Goal: Task Accomplishment & Management: Manage account settings

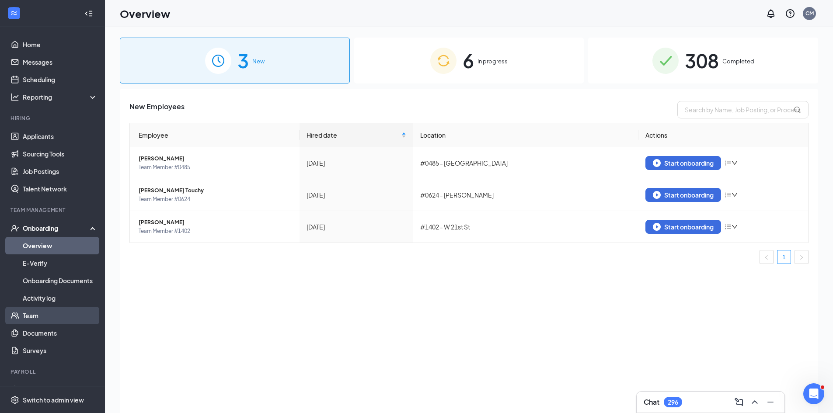
click at [50, 318] on link "Team" at bounding box center [60, 315] width 75 height 17
click at [456, 69] on img at bounding box center [443, 61] width 26 height 26
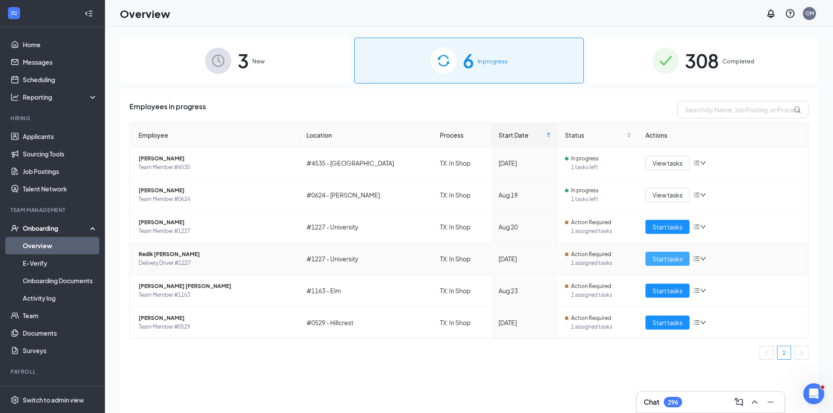
click at [669, 259] on span "Start tasks" at bounding box center [667, 259] width 30 height 10
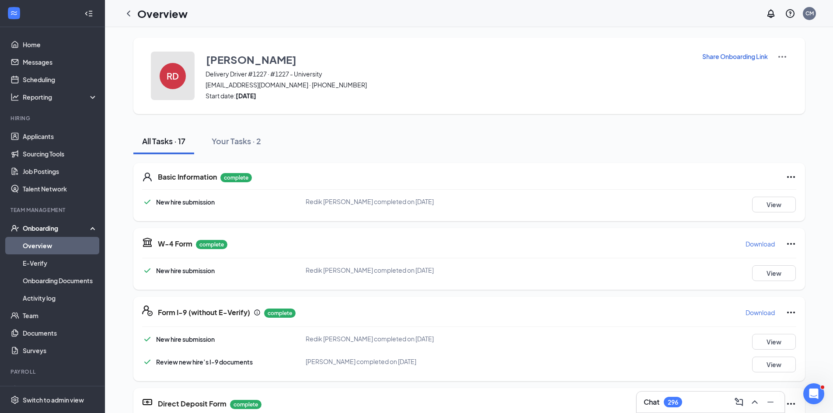
click at [185, 83] on button "RD" at bounding box center [173, 76] width 44 height 49
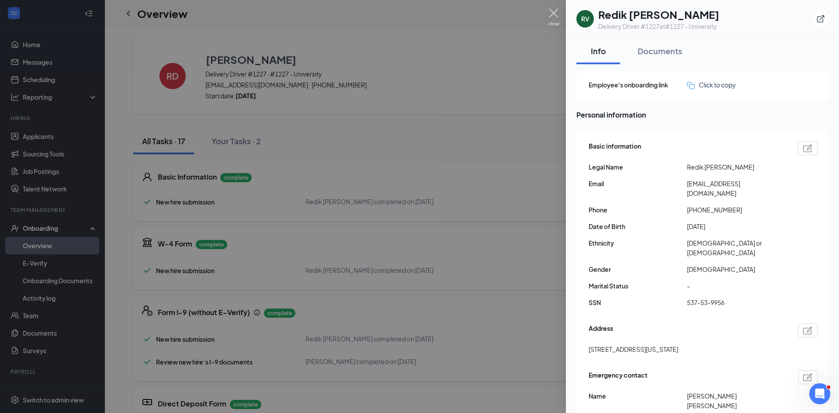
drag, startPoint x: 554, startPoint y: 9, endPoint x: 550, endPoint y: 15, distance: 7.2
click at [553, 10] on img at bounding box center [554, 17] width 11 height 17
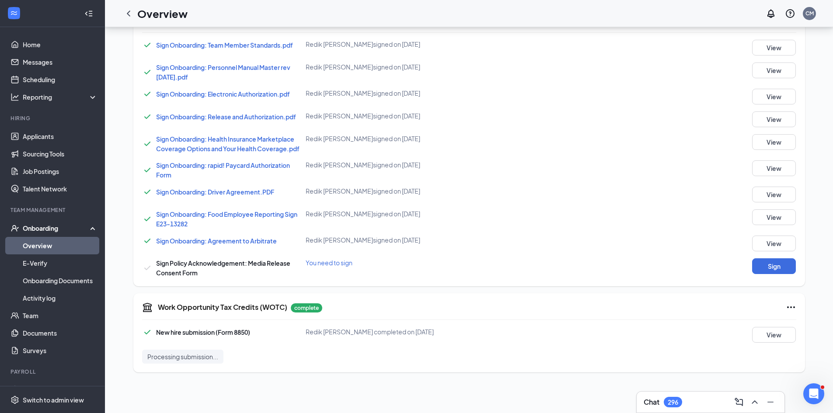
scroll to position [493, 0]
click at [781, 266] on button "Sign" at bounding box center [774, 265] width 44 height 16
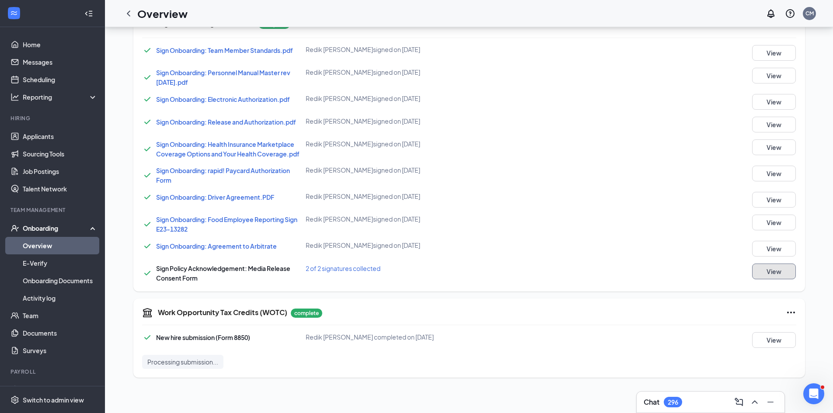
scroll to position [28, 0]
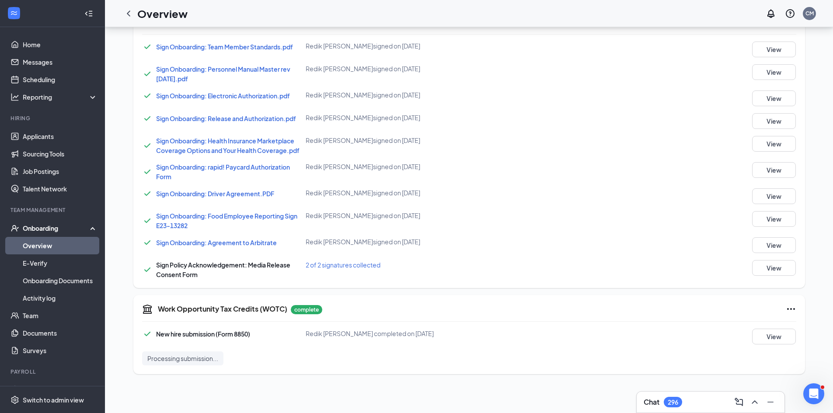
drag, startPoint x: 80, startPoint y: 247, endPoint x: 91, endPoint y: 246, distance: 11.4
click at [80, 247] on link "Overview" at bounding box center [60, 245] width 75 height 17
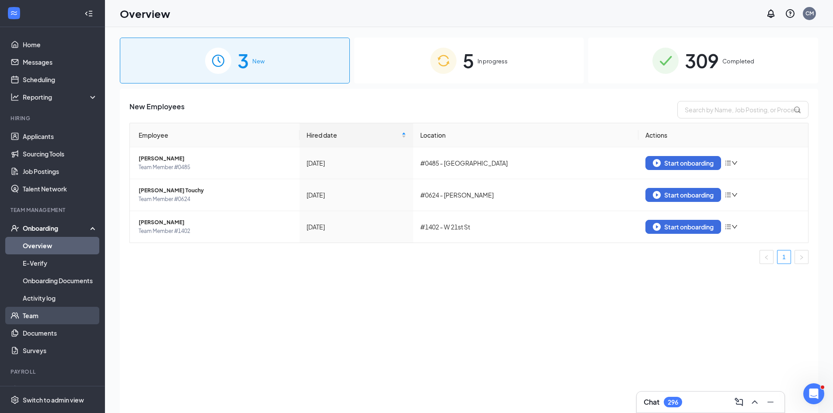
click at [57, 315] on link "Team" at bounding box center [60, 315] width 75 height 17
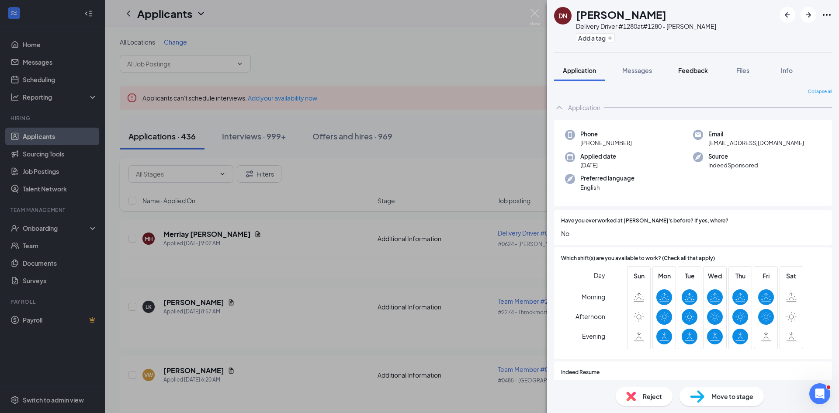
click at [677, 73] on button "Feedback" at bounding box center [693, 70] width 47 height 22
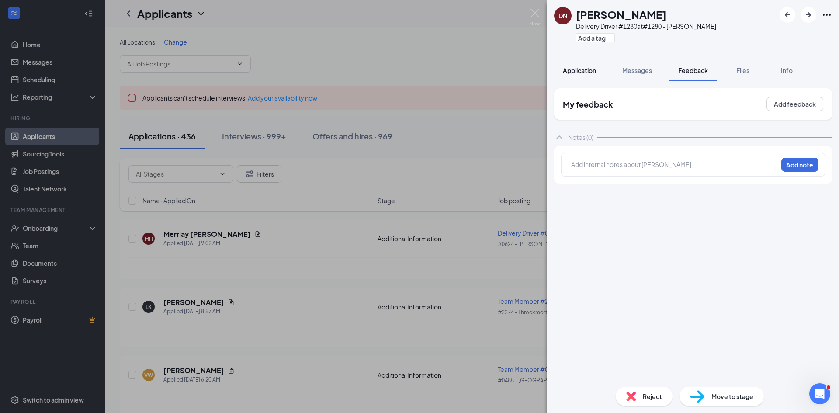
click at [574, 72] on span "Application" at bounding box center [579, 70] width 33 height 8
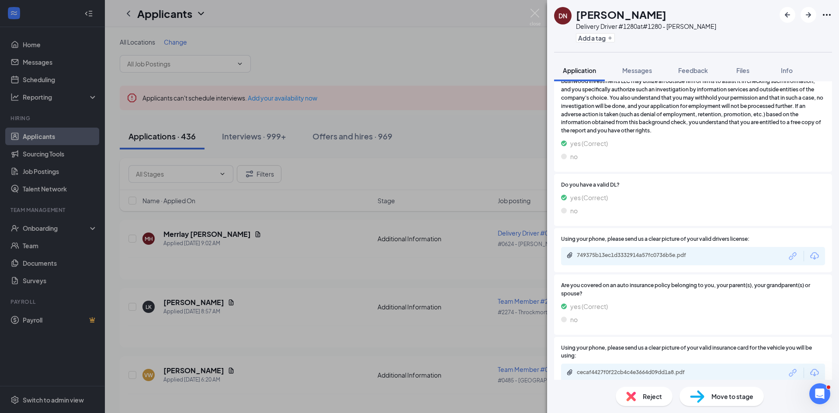
scroll to position [846, 0]
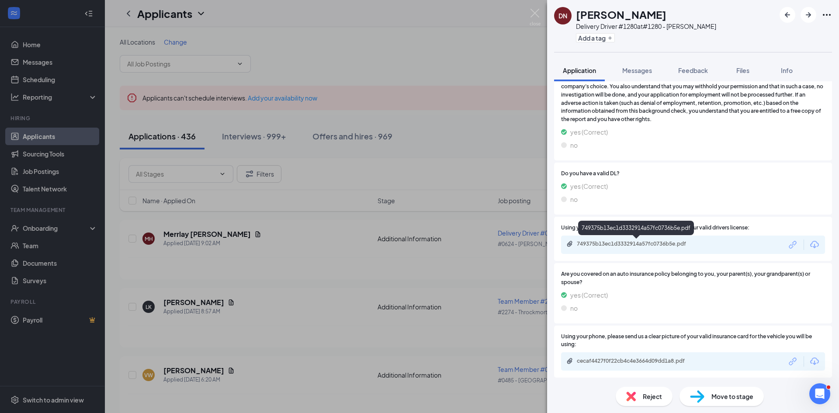
click at [682, 243] on div "749375b13ec1d3332914a57fc0736b5e.pdf" at bounding box center [638, 243] width 122 height 7
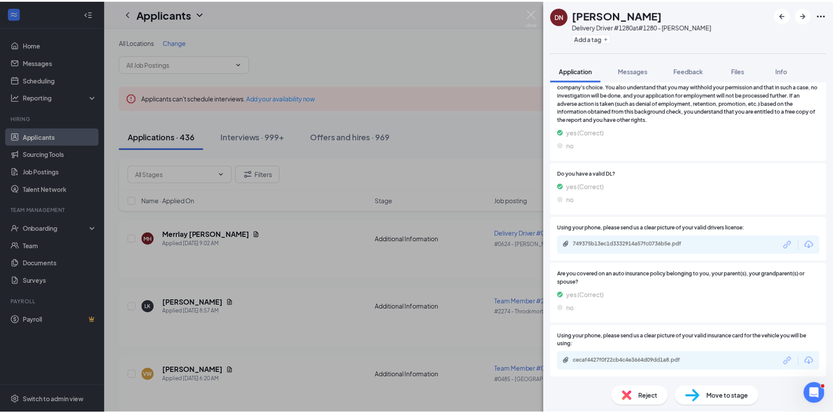
scroll to position [843, 0]
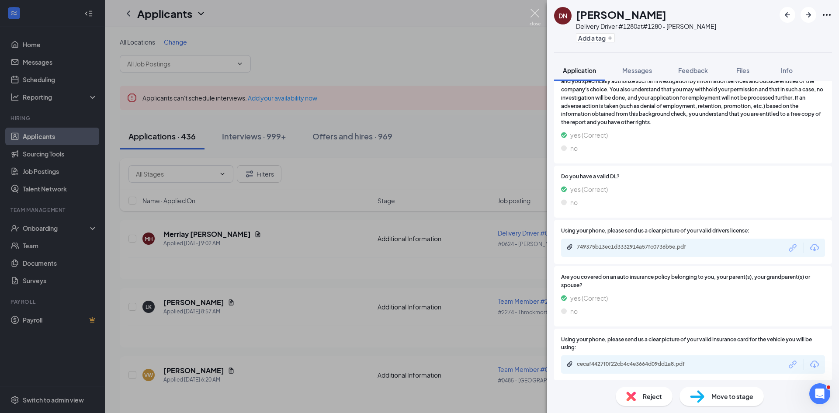
drag, startPoint x: 537, startPoint y: 18, endPoint x: 446, endPoint y: 24, distance: 91.1
click at [537, 18] on img at bounding box center [535, 17] width 11 height 17
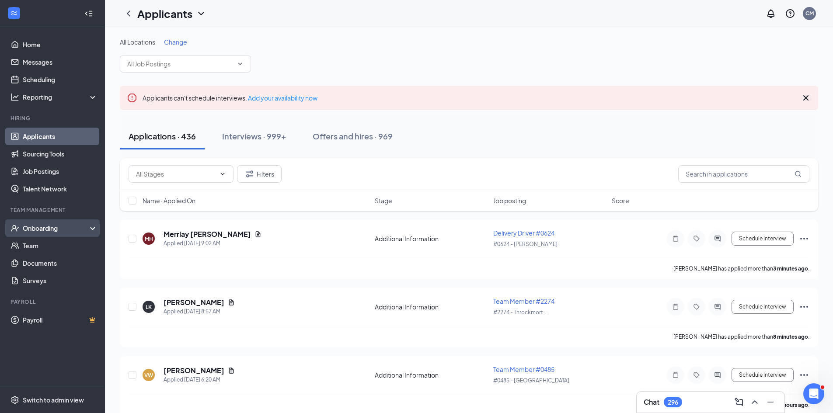
click at [49, 230] on div "Onboarding" at bounding box center [56, 228] width 67 height 9
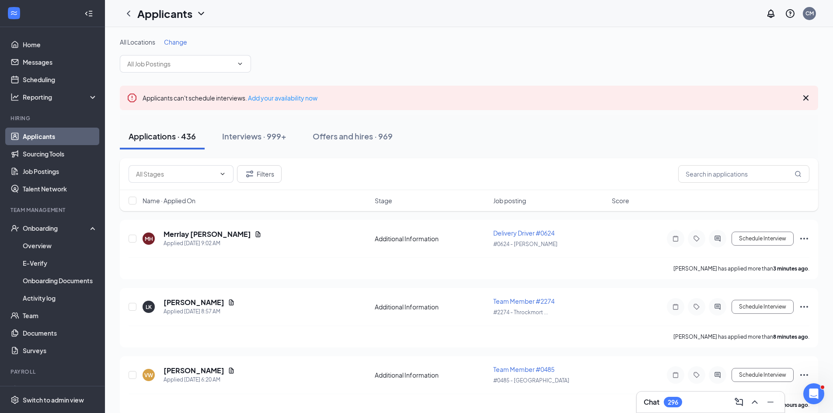
click at [55, 136] on link "Applicants" at bounding box center [60, 136] width 75 height 17
click at [48, 136] on link "Applicants" at bounding box center [60, 136] width 75 height 17
click at [721, 176] on input "text" at bounding box center [743, 173] width 131 height 17
click at [702, 177] on input "text" at bounding box center [743, 173] width 131 height 17
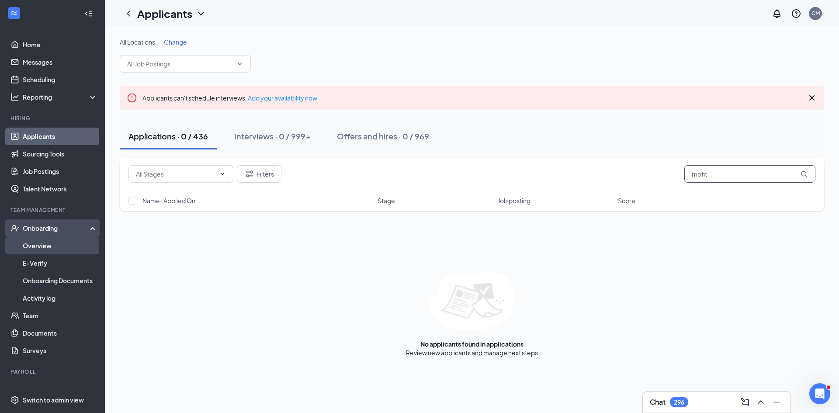
type input "mofit"
click at [56, 240] on link "Overview" at bounding box center [60, 245] width 75 height 17
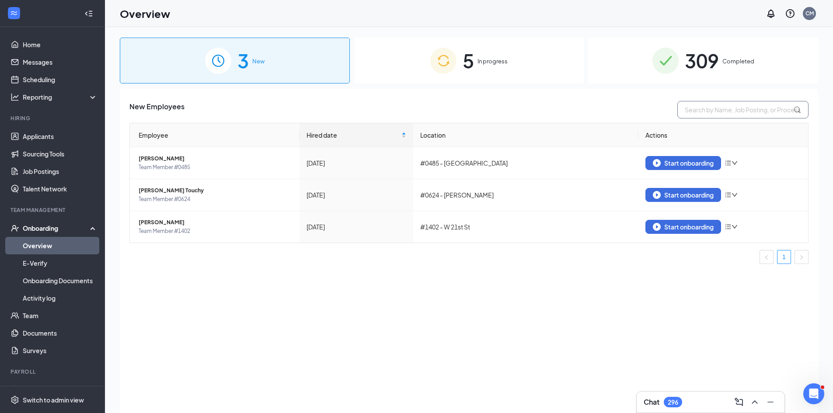
click at [704, 110] on input "text" at bounding box center [742, 109] width 131 height 17
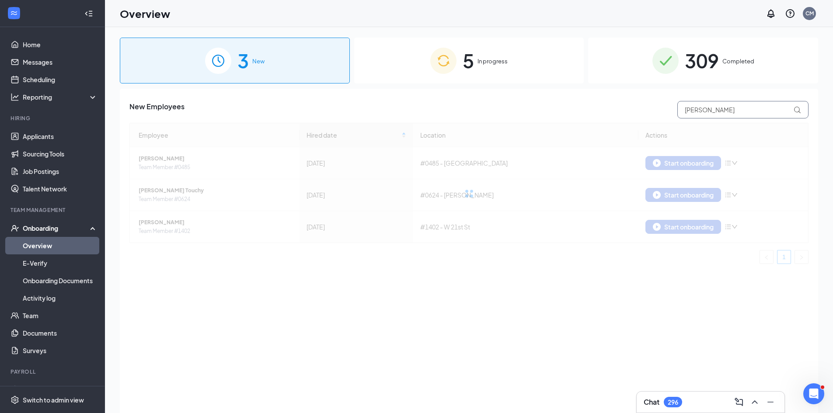
type input "moffit"
click at [645, 53] on div "309 Completed" at bounding box center [703, 61] width 230 height 46
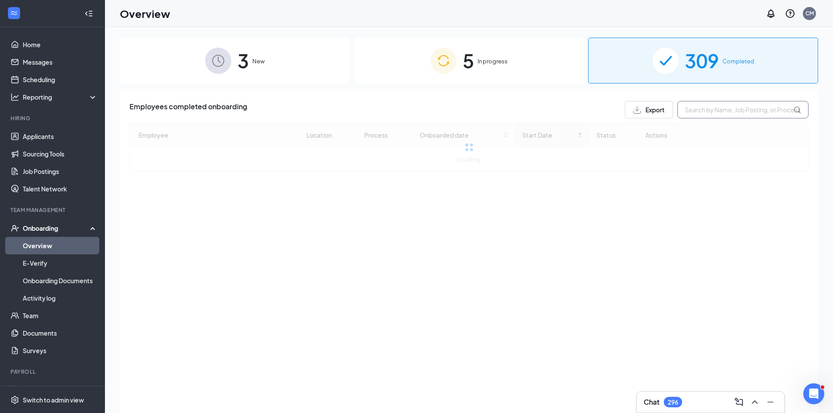
click at [720, 113] on input "text" at bounding box center [742, 109] width 131 height 17
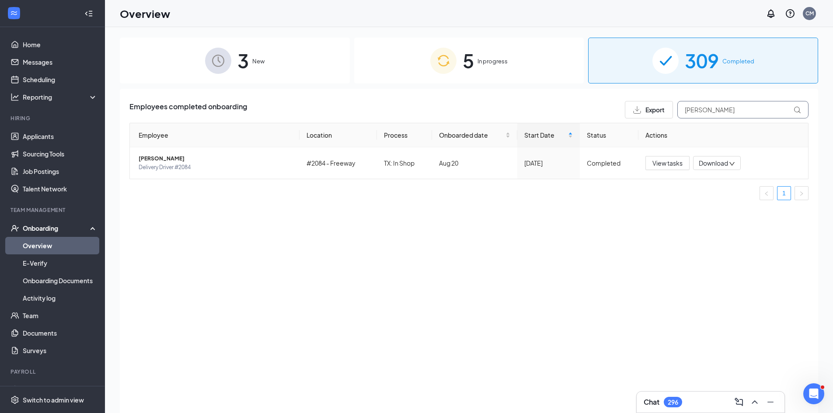
type input "Hollins"
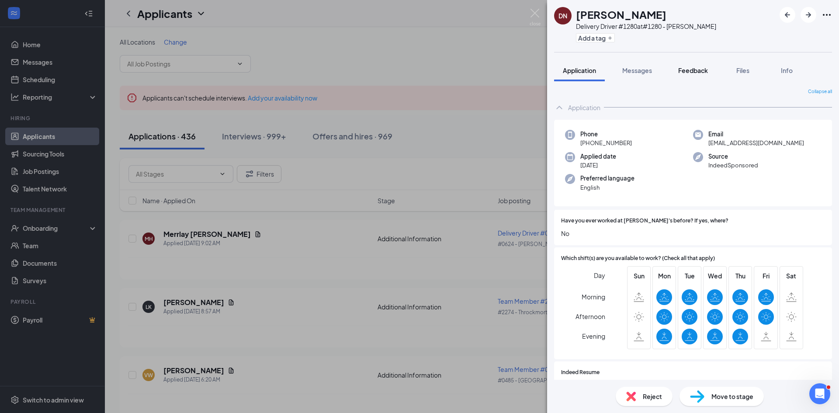
click at [693, 76] on button "Feedback" at bounding box center [693, 70] width 47 height 22
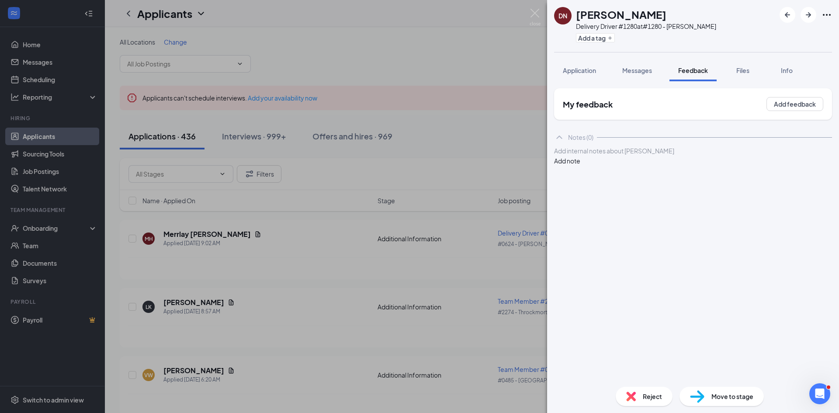
click at [643, 156] on div at bounding box center [693, 150] width 277 height 9
click at [581, 162] on button "Add note" at bounding box center [567, 161] width 26 height 10
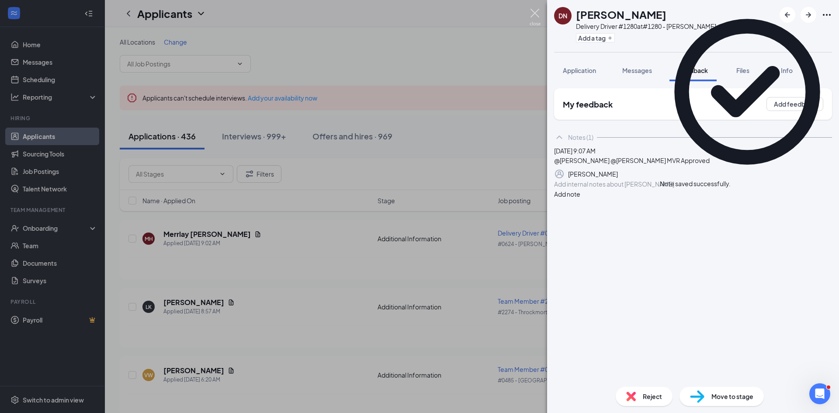
click at [534, 16] on img at bounding box center [535, 17] width 11 height 17
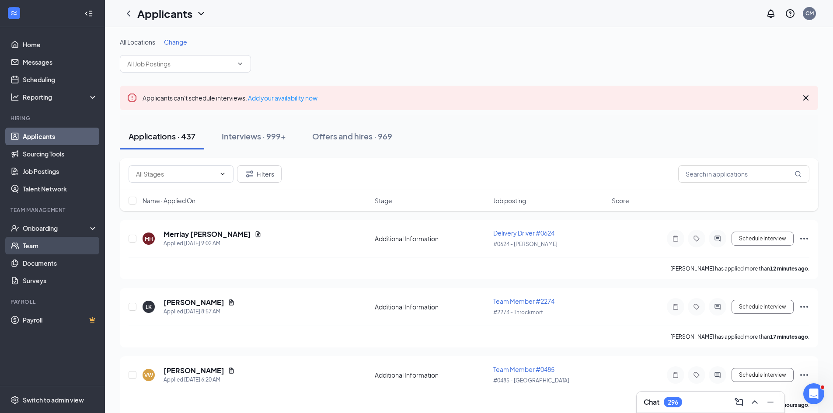
click at [39, 247] on link "Team" at bounding box center [60, 245] width 75 height 17
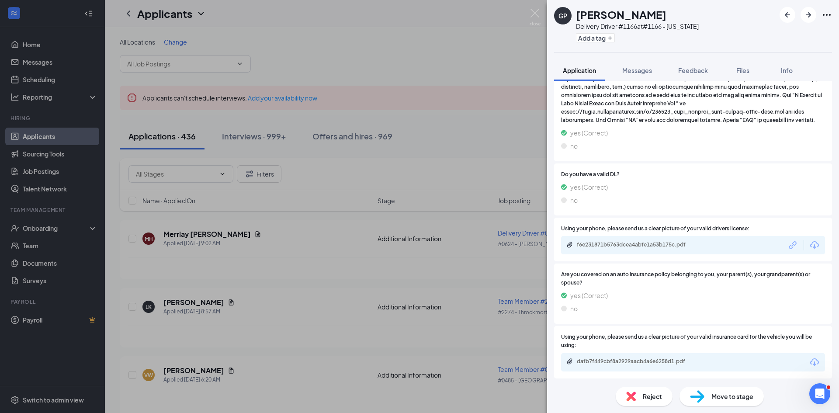
scroll to position [963, 0]
click at [689, 245] on div "f6e231871b5763dcea4abfe1a53b175c.pdf" at bounding box center [638, 243] width 122 height 7
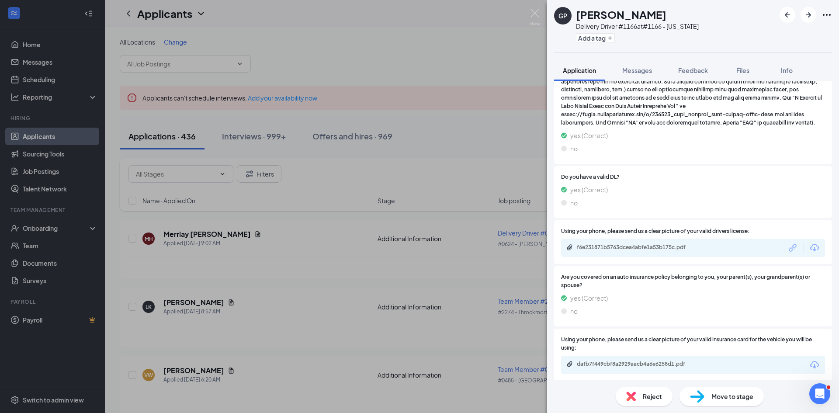
drag, startPoint x: 699, startPoint y: 73, endPoint x: 668, endPoint y: 87, distance: 33.4
click at [699, 72] on span "Feedback" at bounding box center [693, 70] width 30 height 8
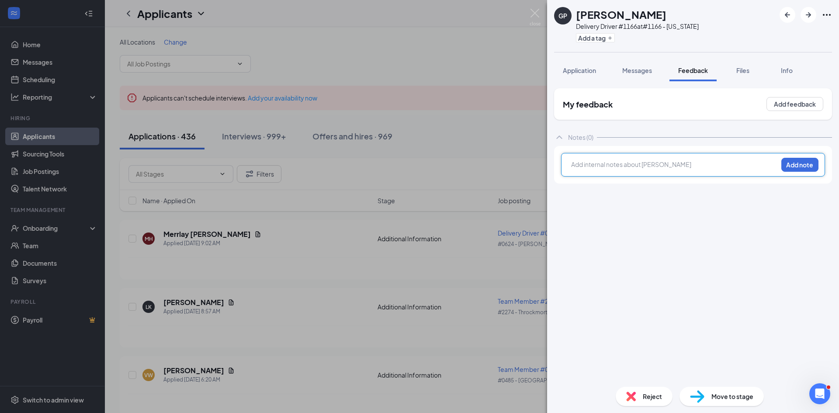
click at [586, 170] on div at bounding box center [675, 165] width 206 height 11
click at [793, 167] on button "Add note" at bounding box center [800, 165] width 37 height 14
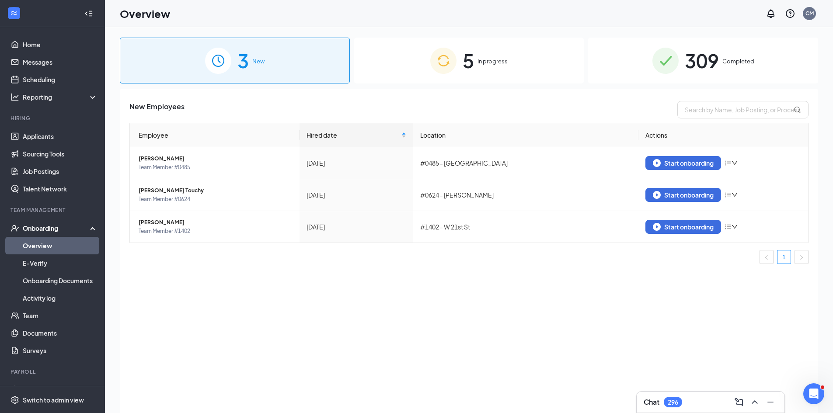
click at [427, 68] on div "5 In progress" at bounding box center [469, 61] width 230 height 46
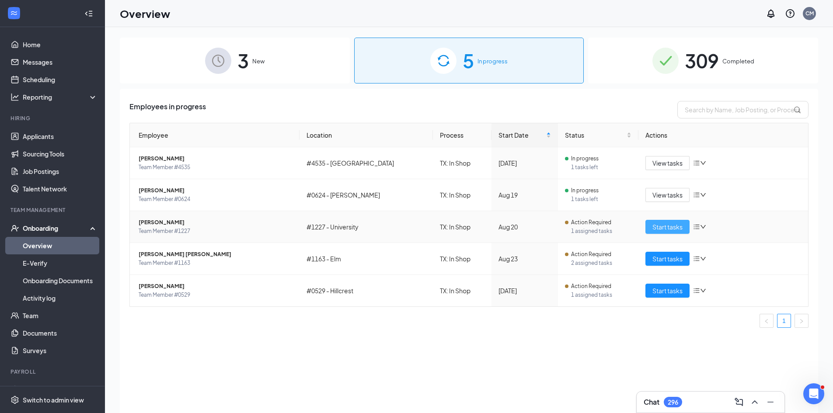
click at [674, 225] on span "Start tasks" at bounding box center [667, 227] width 30 height 10
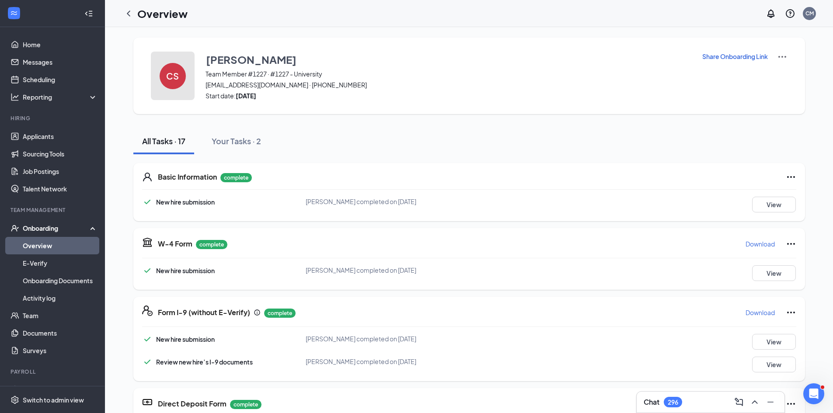
click at [167, 76] on h4 "CS" at bounding box center [172, 76] width 13 height 6
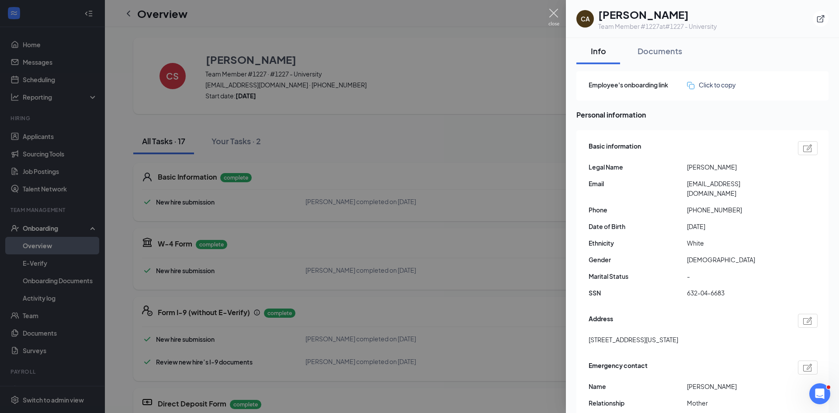
click at [549, 12] on img at bounding box center [554, 17] width 11 height 17
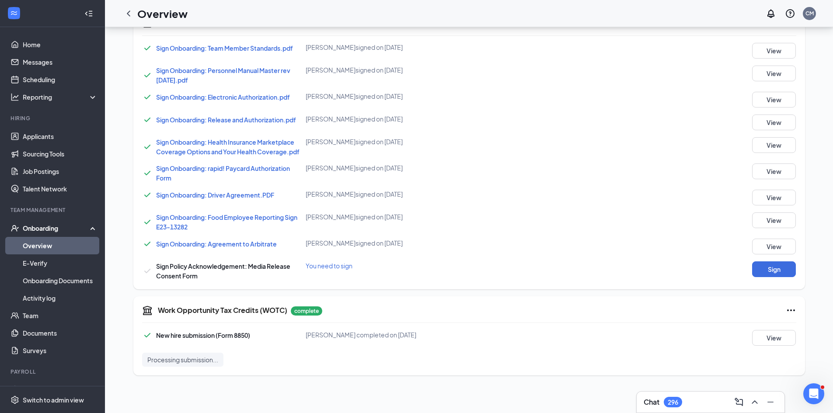
scroll to position [493, 0]
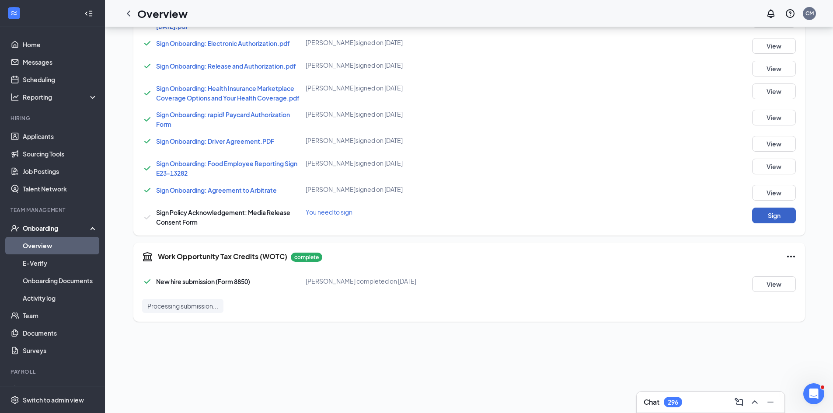
click at [758, 215] on button "Sign" at bounding box center [774, 216] width 44 height 16
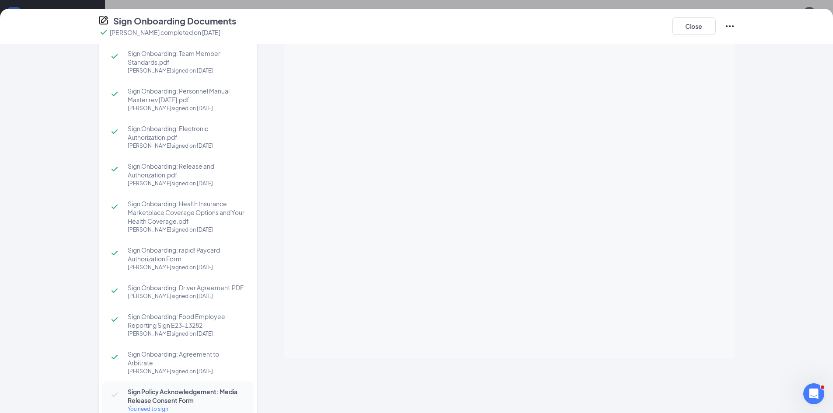
scroll to position [0, 0]
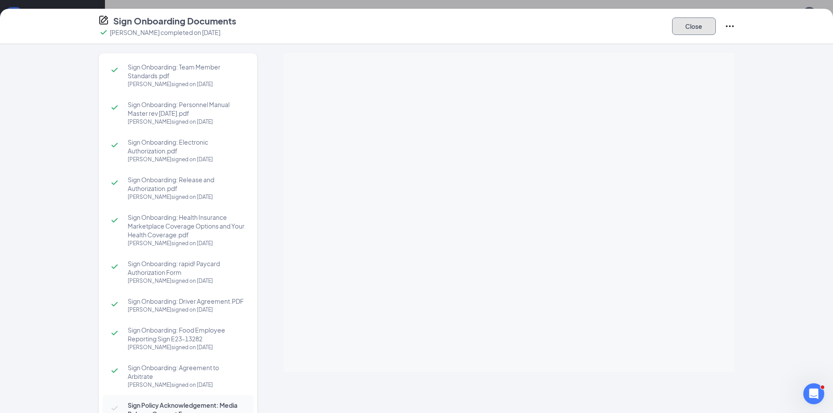
click at [685, 22] on button "Close" at bounding box center [694, 25] width 44 height 17
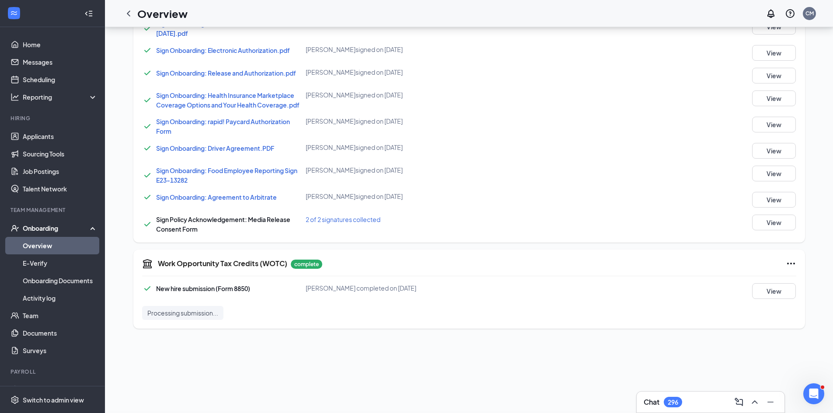
scroll to position [77, 0]
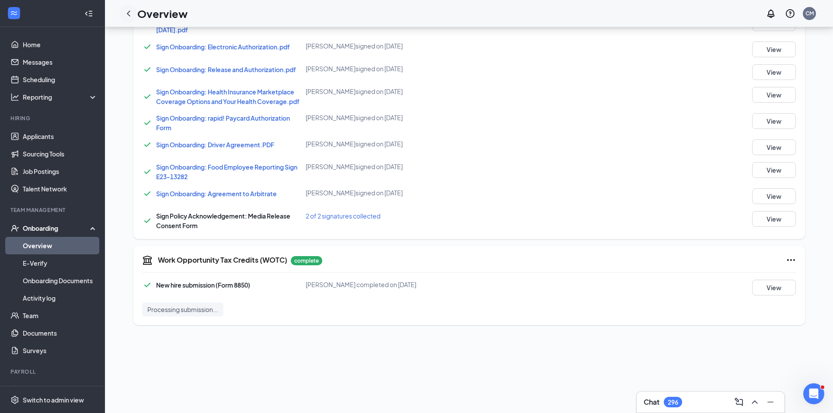
click at [134, 15] on div at bounding box center [128, 13] width 17 height 17
click at [130, 10] on icon "ChevronLeft" at bounding box center [128, 13] width 10 height 10
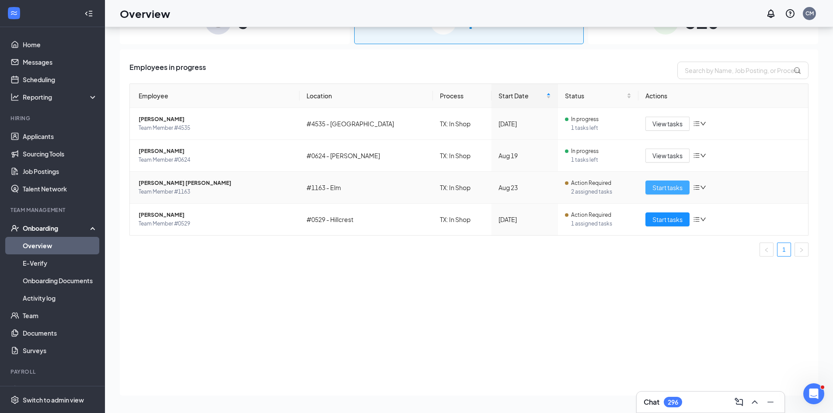
click at [666, 185] on span "Start tasks" at bounding box center [667, 188] width 30 height 10
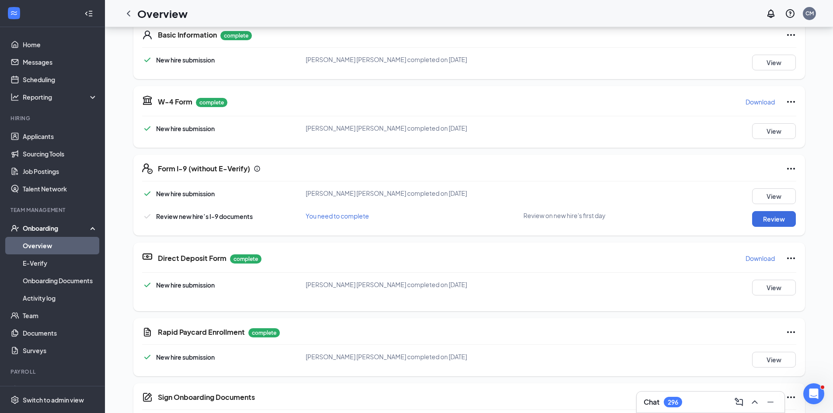
scroll to position [44, 0]
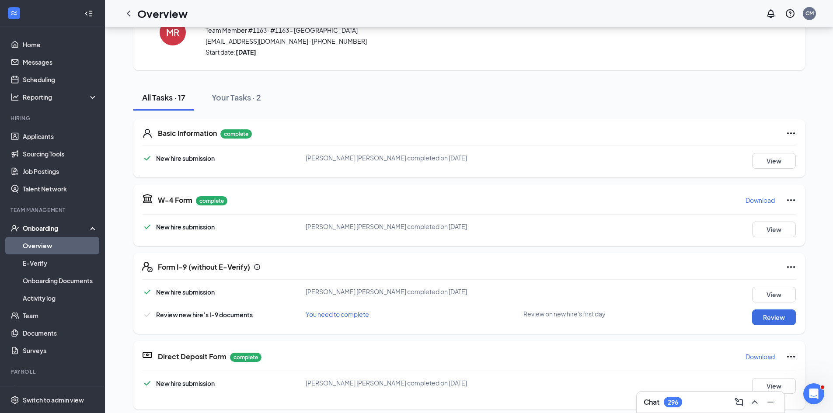
click at [129, 12] on icon "ChevronLeft" at bounding box center [128, 13] width 10 height 10
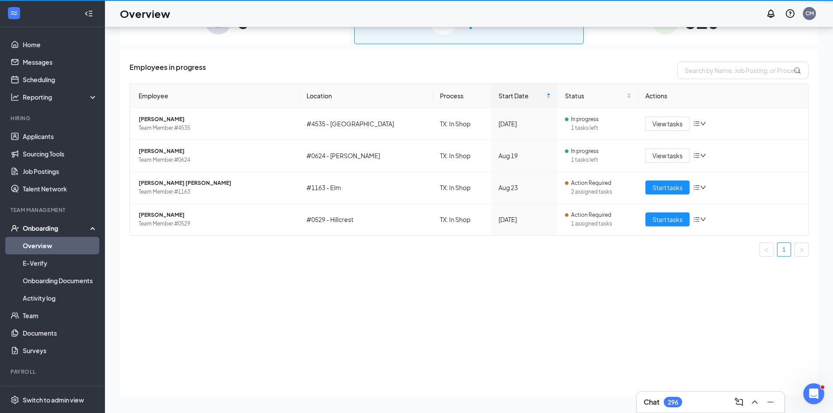
scroll to position [39, 0]
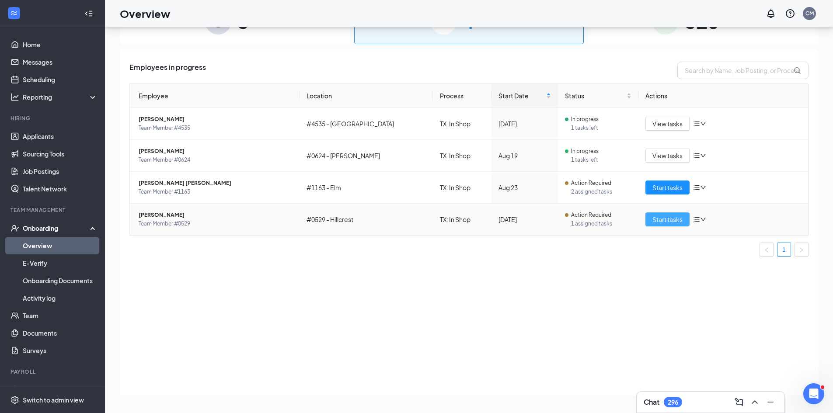
click at [680, 224] on button "Start tasks" at bounding box center [667, 219] width 44 height 14
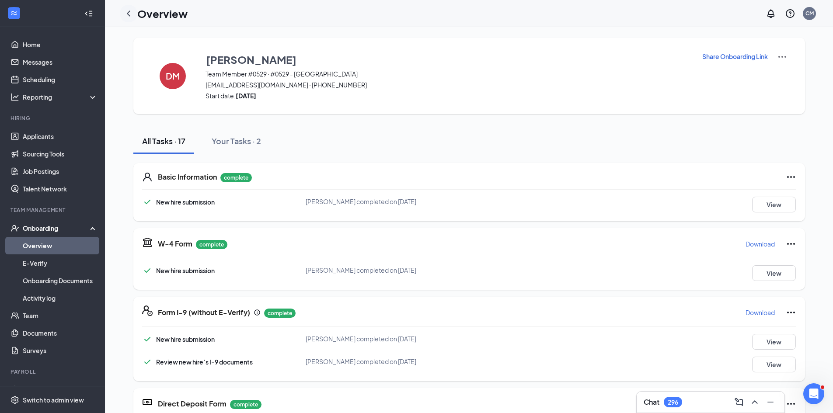
click at [127, 14] on icon "ChevronLeft" at bounding box center [128, 13] width 10 height 10
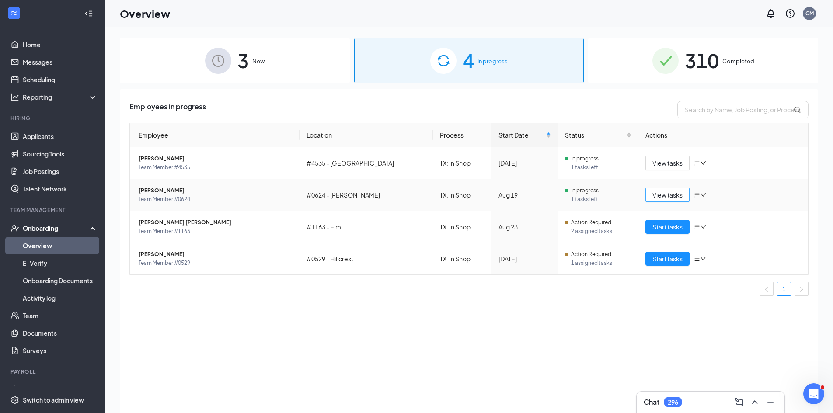
click at [654, 198] on span "View tasks" at bounding box center [667, 195] width 30 height 10
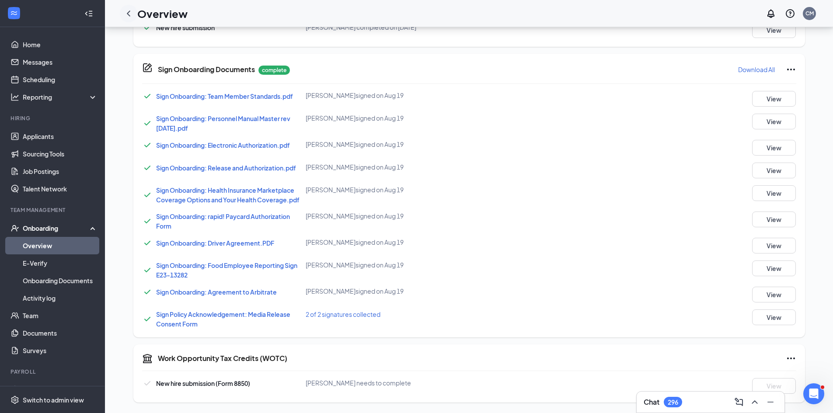
click at [132, 17] on icon "ChevronLeft" at bounding box center [128, 13] width 10 height 10
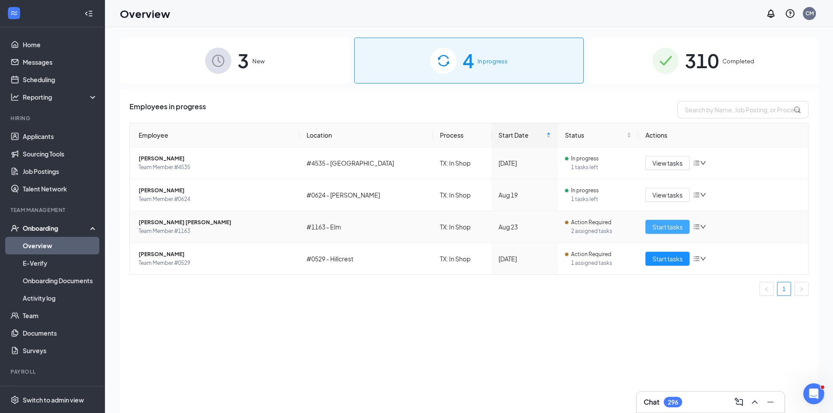
click at [657, 228] on span "Start tasks" at bounding box center [667, 227] width 30 height 10
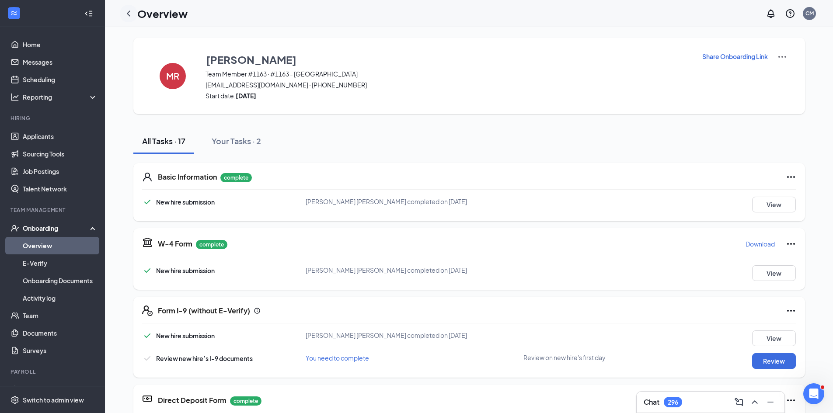
click at [133, 13] on div at bounding box center [128, 13] width 17 height 17
click at [133, 13] on icon "ChevronLeft" at bounding box center [128, 13] width 10 height 10
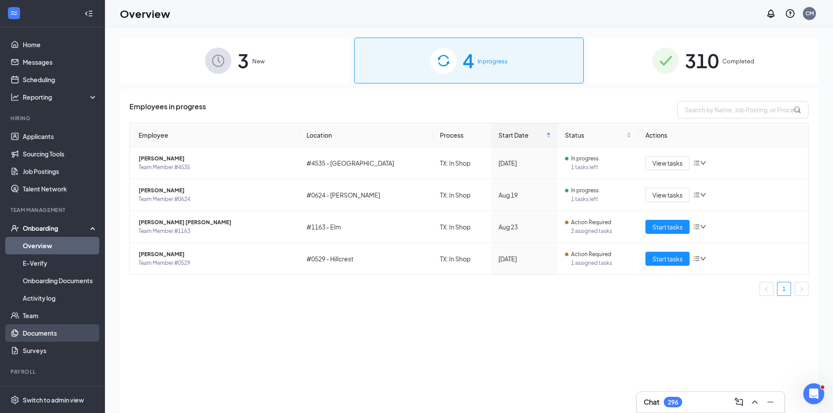
click at [60, 334] on link "Documents" at bounding box center [60, 332] width 75 height 17
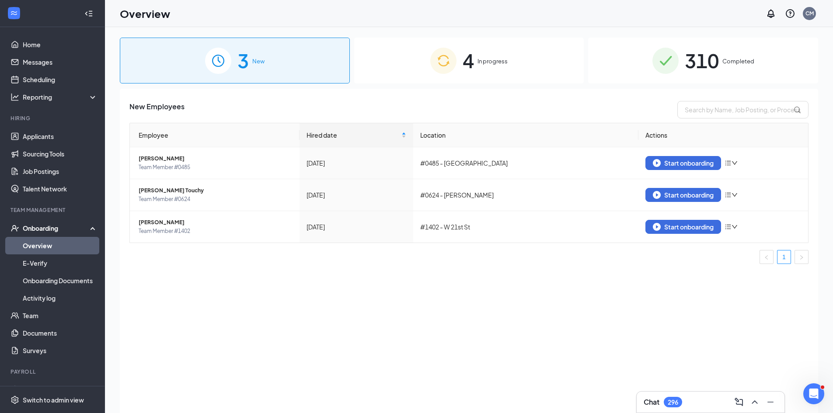
click at [466, 74] on span "4" at bounding box center [468, 60] width 11 height 30
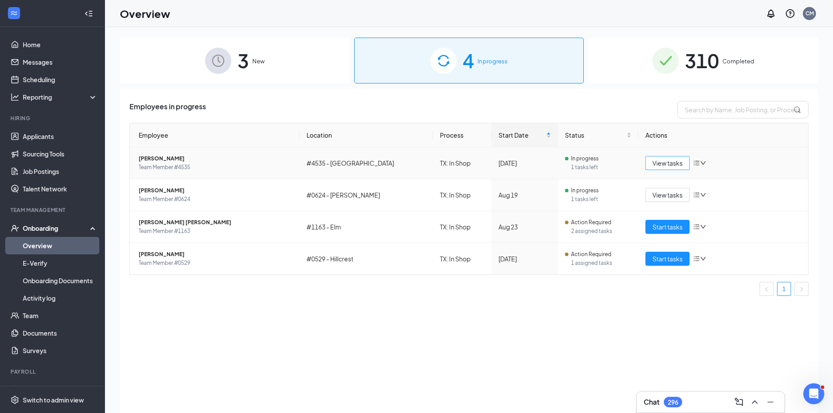
click at [652, 167] on span "View tasks" at bounding box center [667, 163] width 30 height 10
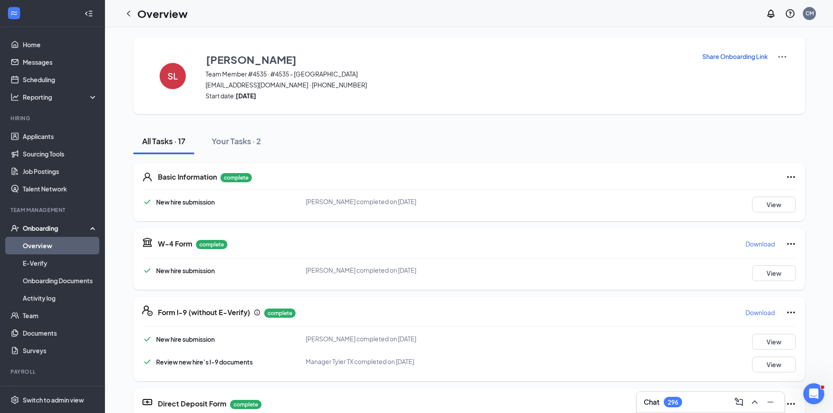
click at [720, 58] on p "Share Onboarding Link" at bounding box center [735, 56] width 66 height 9
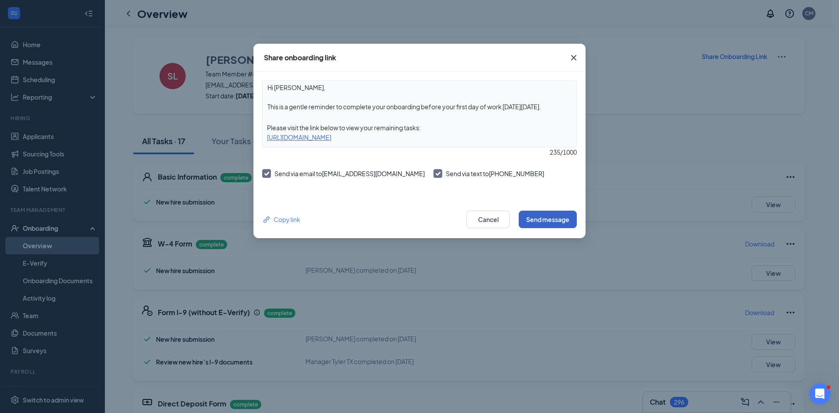
click at [527, 218] on button "Send message" at bounding box center [548, 219] width 58 height 17
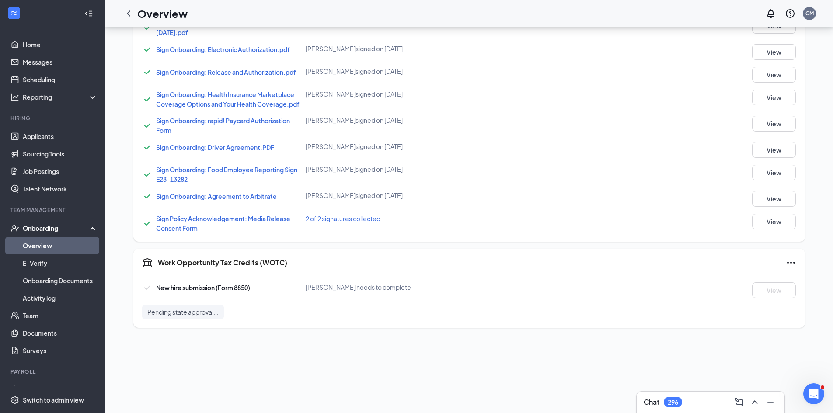
scroll to position [77, 0]
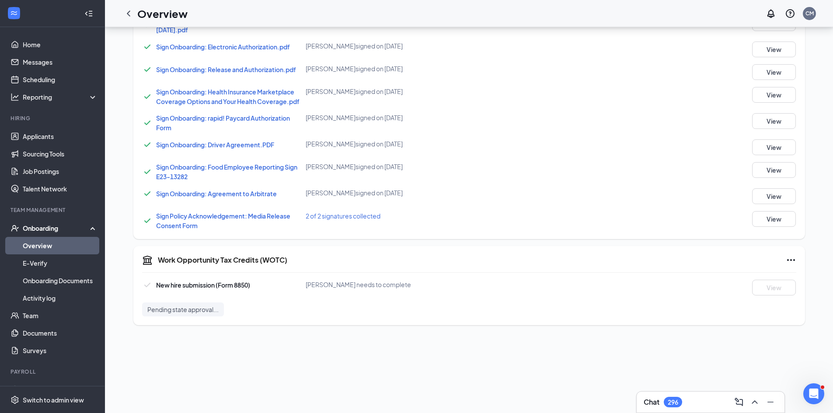
click at [789, 259] on icon "Ellipses" at bounding box center [791, 260] width 10 height 10
click at [643, 247] on div "Work Opportunity Tax Credits (WOTC) New hire submission (Form 8850) [PERSON_NAM…" at bounding box center [468, 285] width 671 height 79
drag, startPoint x: 130, startPoint y: 12, endPoint x: 135, endPoint y: 17, distance: 6.8
click at [131, 12] on icon "ChevronLeft" at bounding box center [128, 13] width 10 height 10
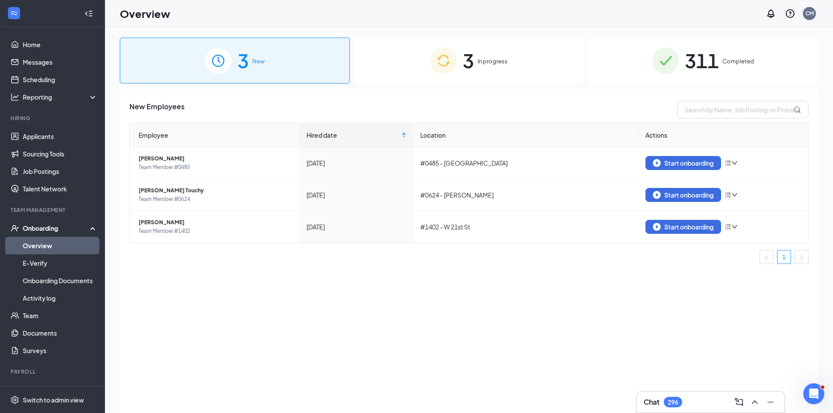
click at [501, 61] on span "In progress" at bounding box center [492, 61] width 30 height 9
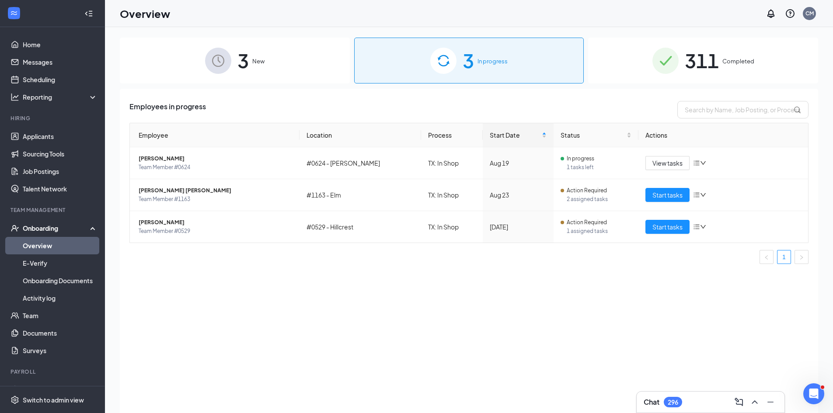
click at [242, 72] on span "3" at bounding box center [242, 60] width 11 height 30
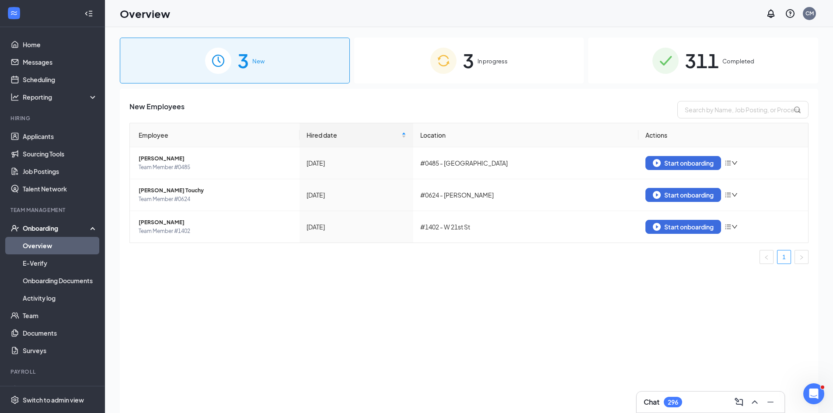
click at [398, 72] on div "3 In progress" at bounding box center [469, 61] width 230 height 46
